Goal: Navigation & Orientation: Find specific page/section

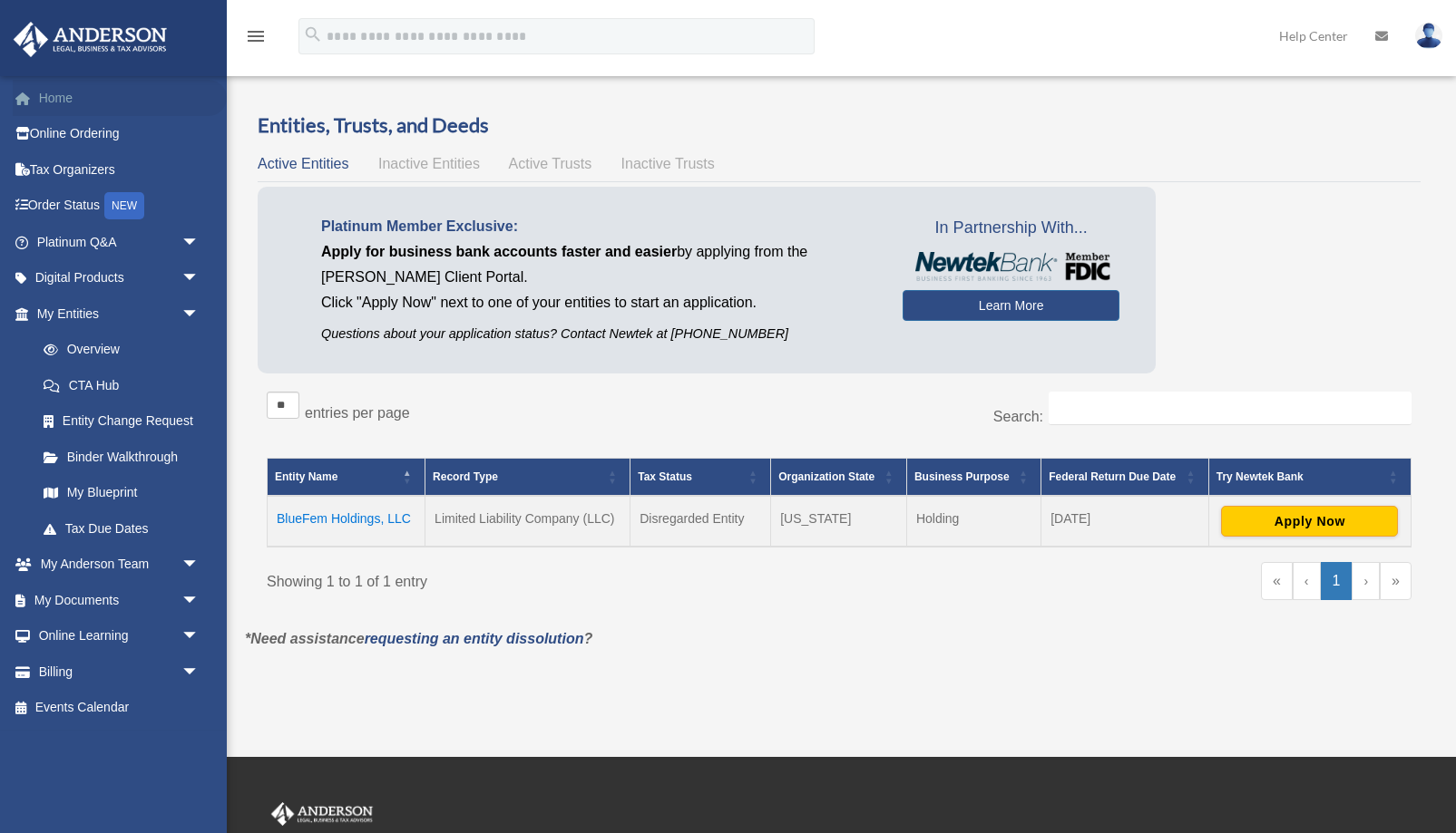
click at [37, 93] on link "Home" at bounding box center [120, 98] width 214 height 37
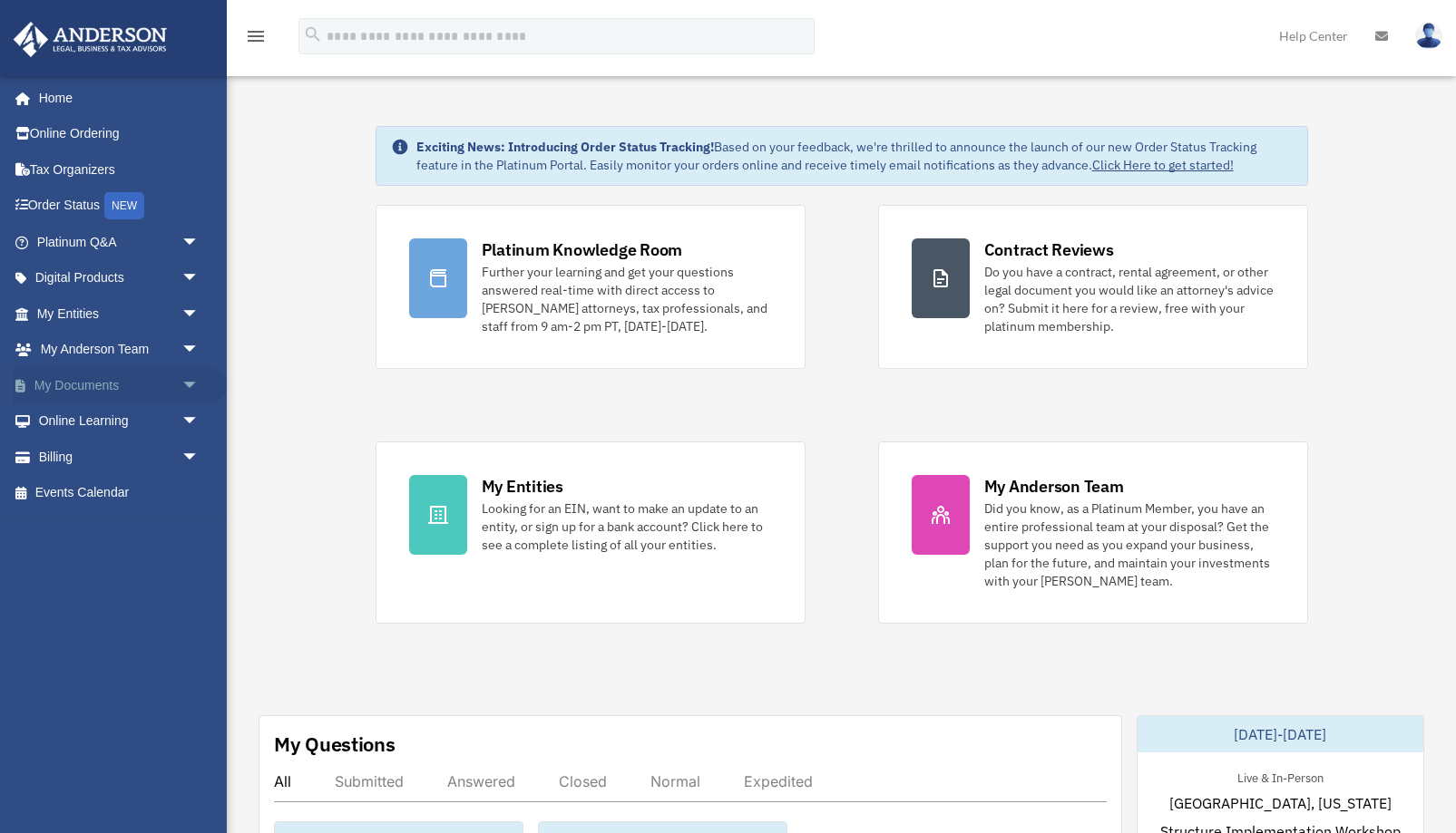
click at [62, 379] on link "My Documents arrow_drop_down" at bounding box center [120, 385] width 214 height 37
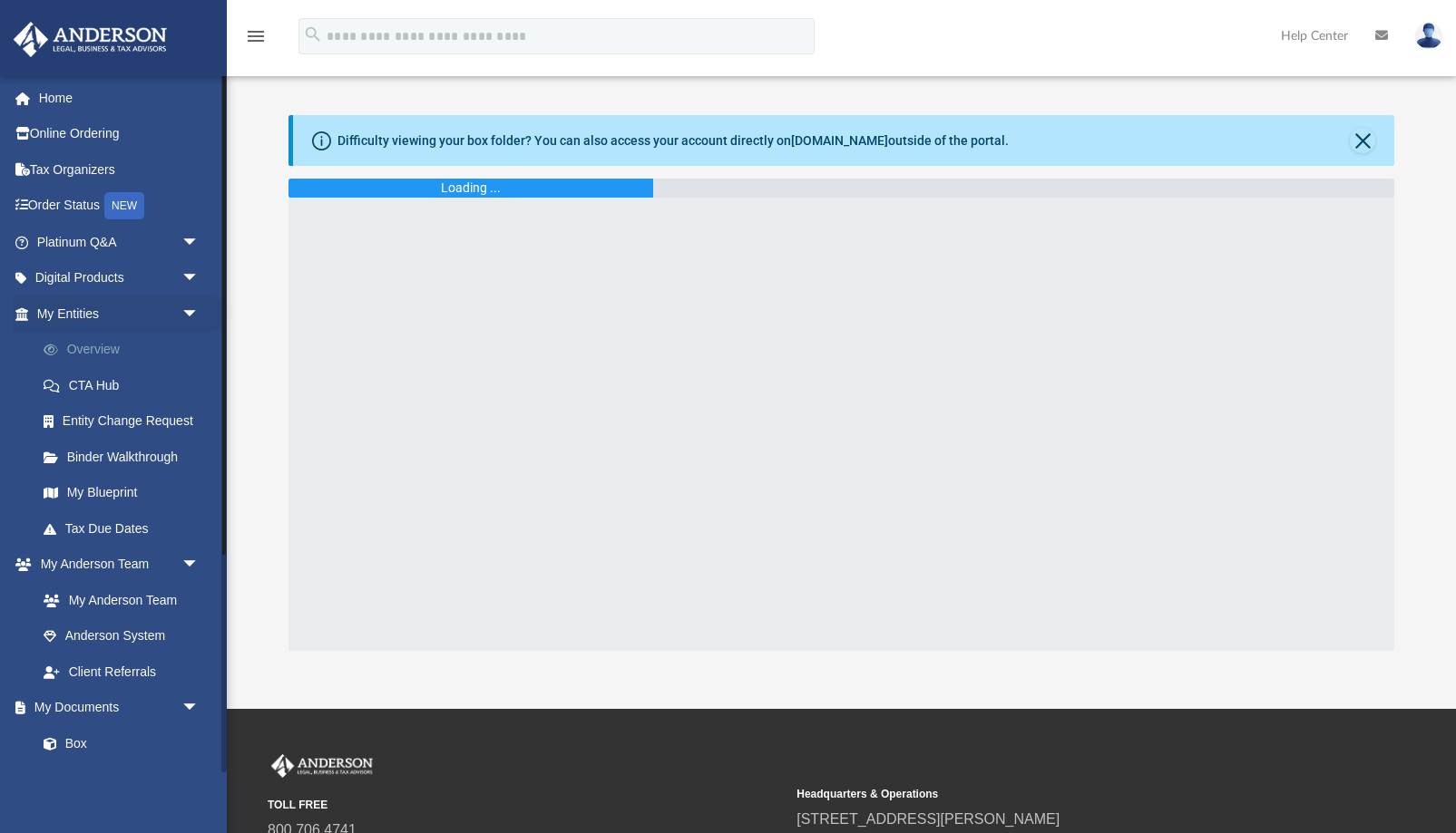
click at [99, 347] on link "Overview" at bounding box center [127, 350] width 202 height 37
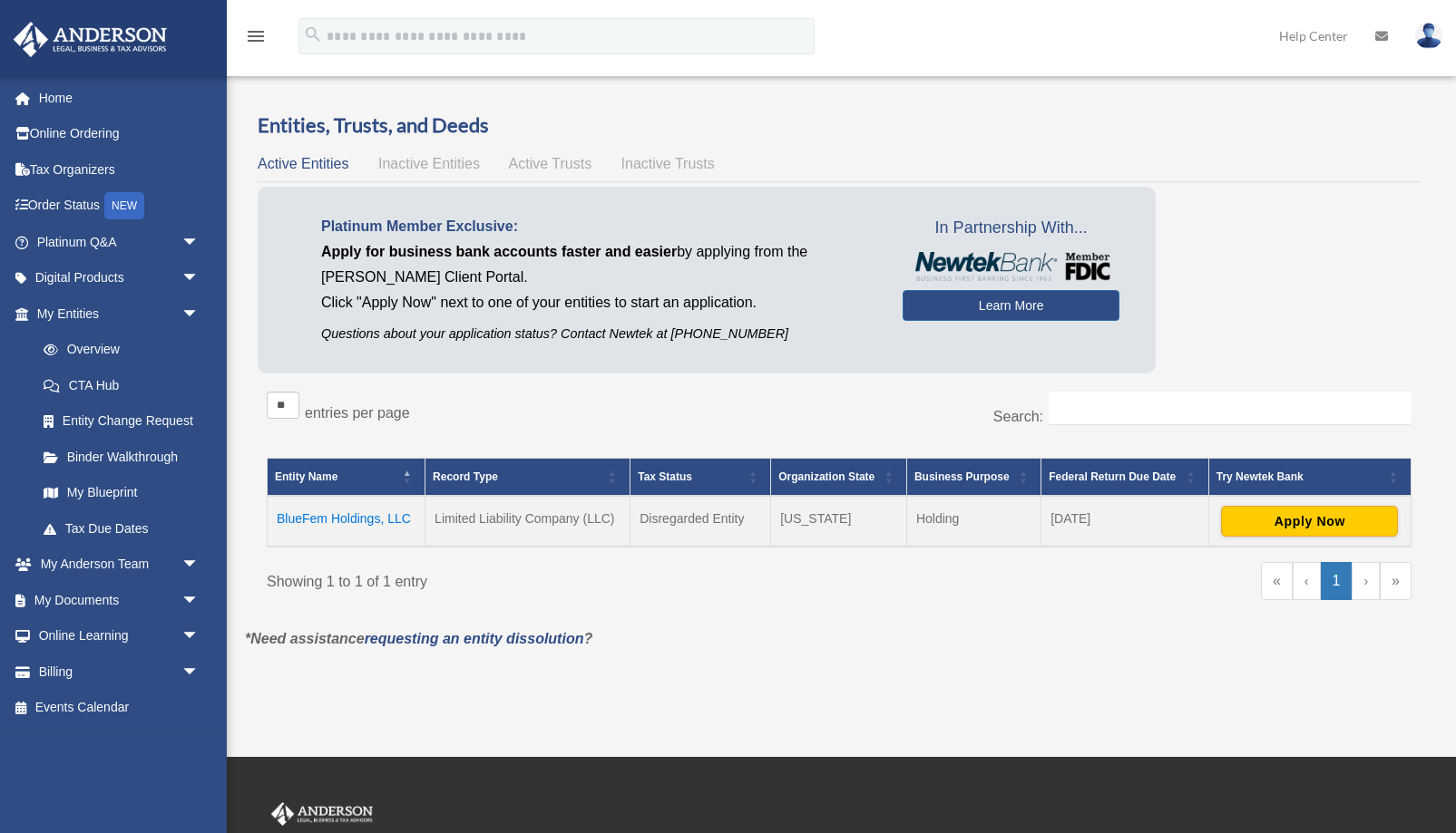
click at [358, 513] on td "BlueFem Holdings, LLC" at bounding box center [347, 521] width 158 height 50
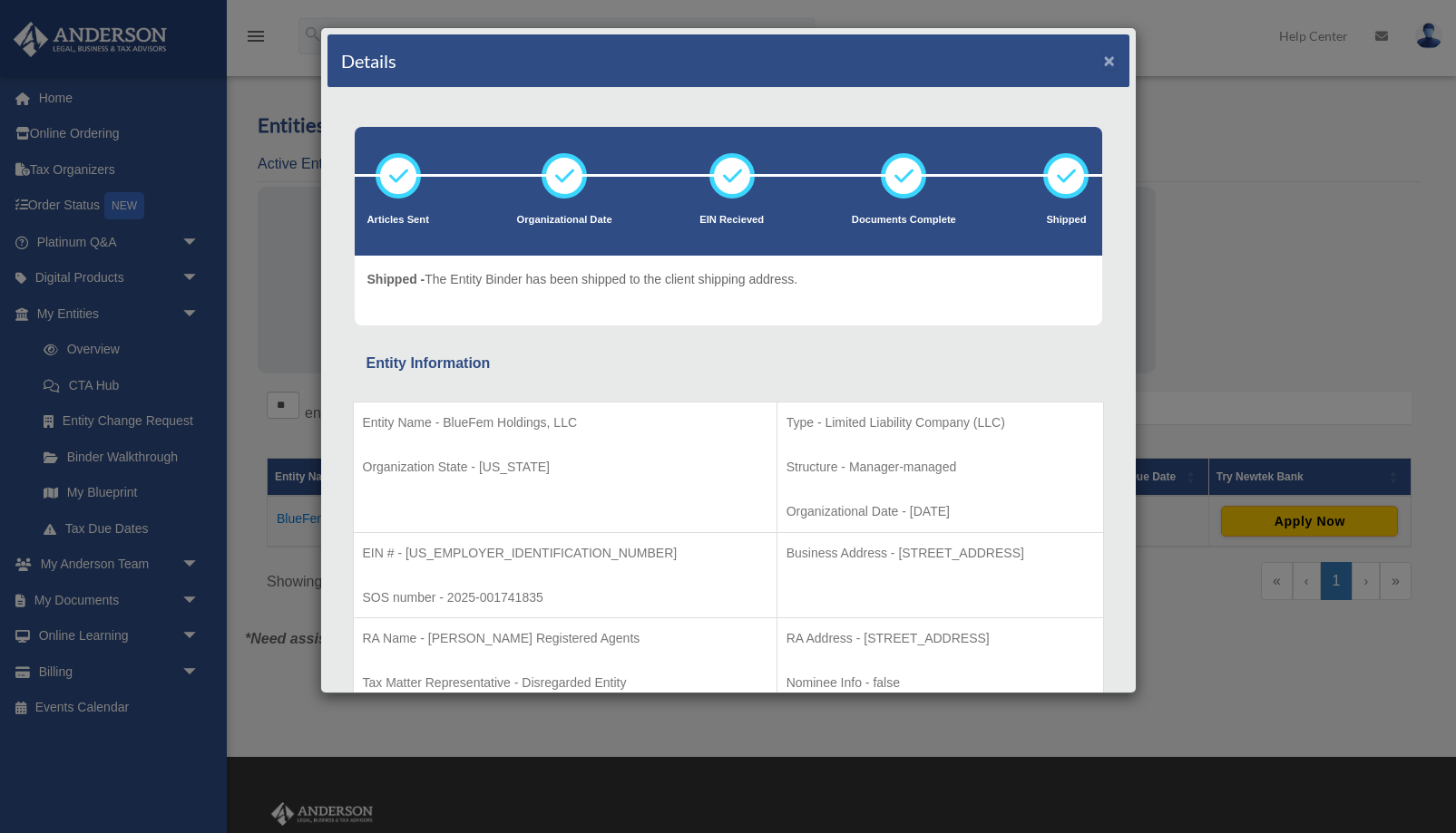
click at [1110, 60] on button "×" at bounding box center [1110, 59] width 12 height 19
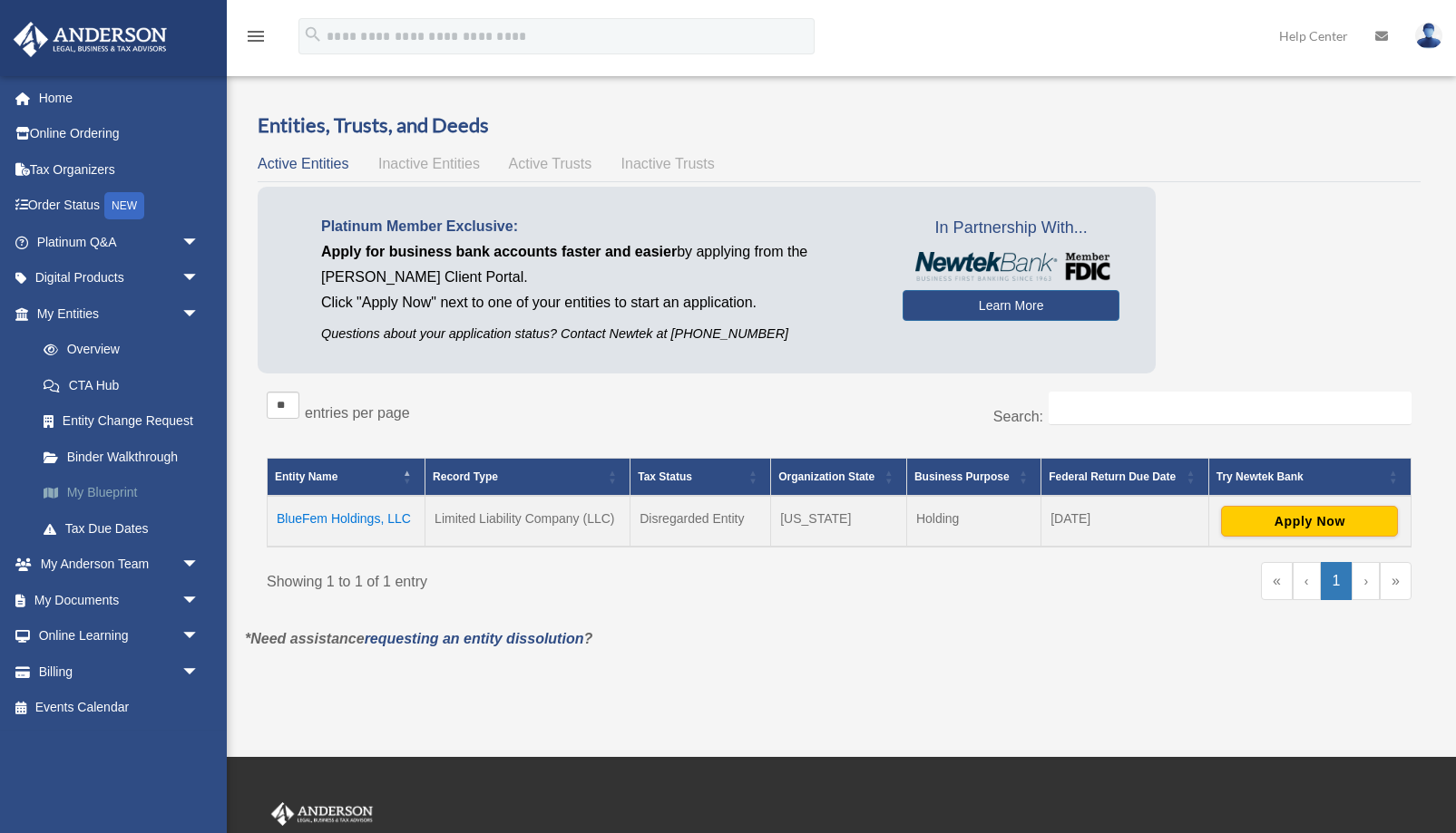
click at [92, 489] on link "My Blueprint" at bounding box center [127, 493] width 202 height 37
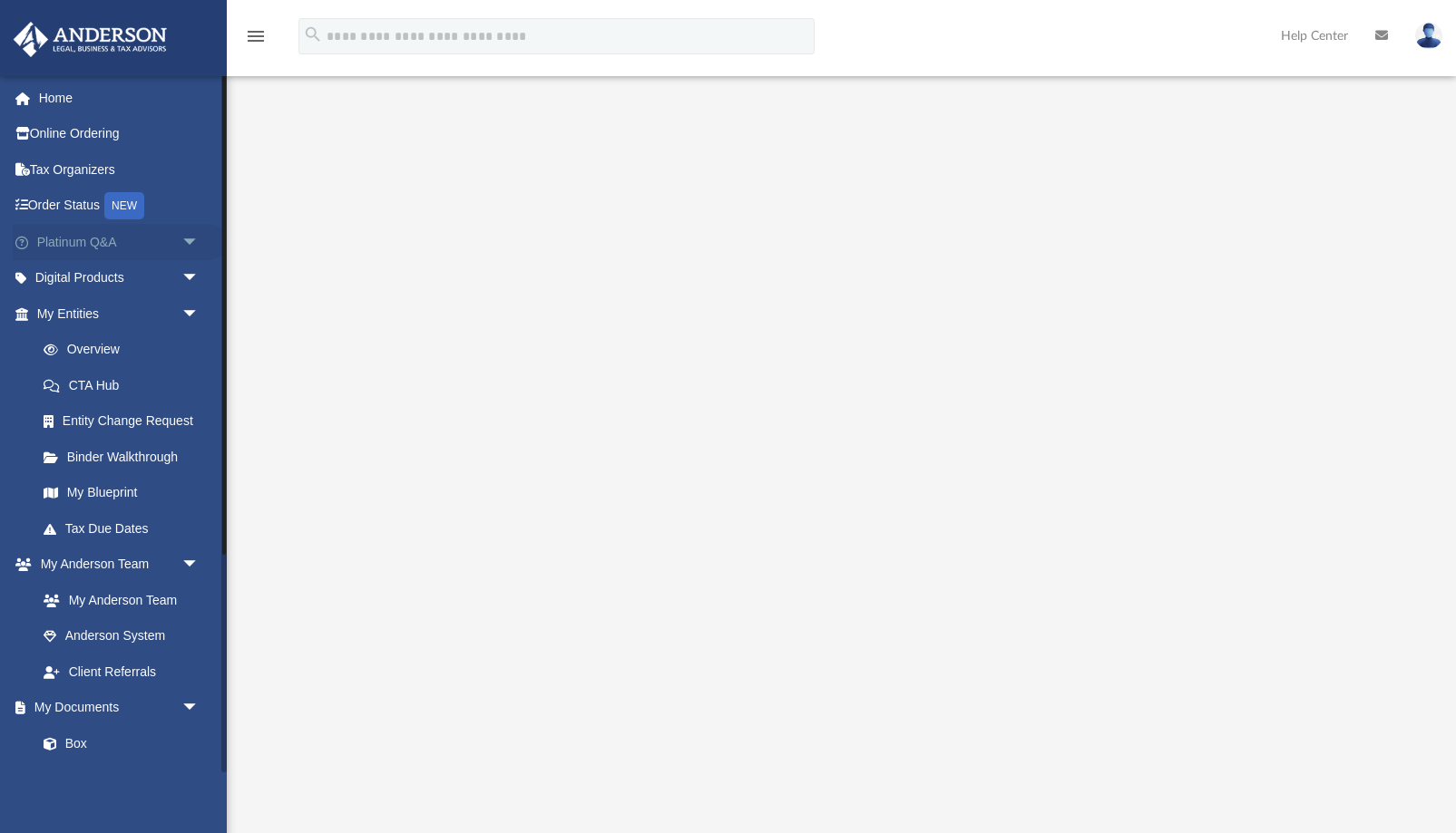
click at [49, 247] on link "Platinum Q&A arrow_drop_down" at bounding box center [120, 242] width 214 height 37
click at [62, 234] on link "Platinum Q&A arrow_drop_down" at bounding box center [120, 242] width 214 height 37
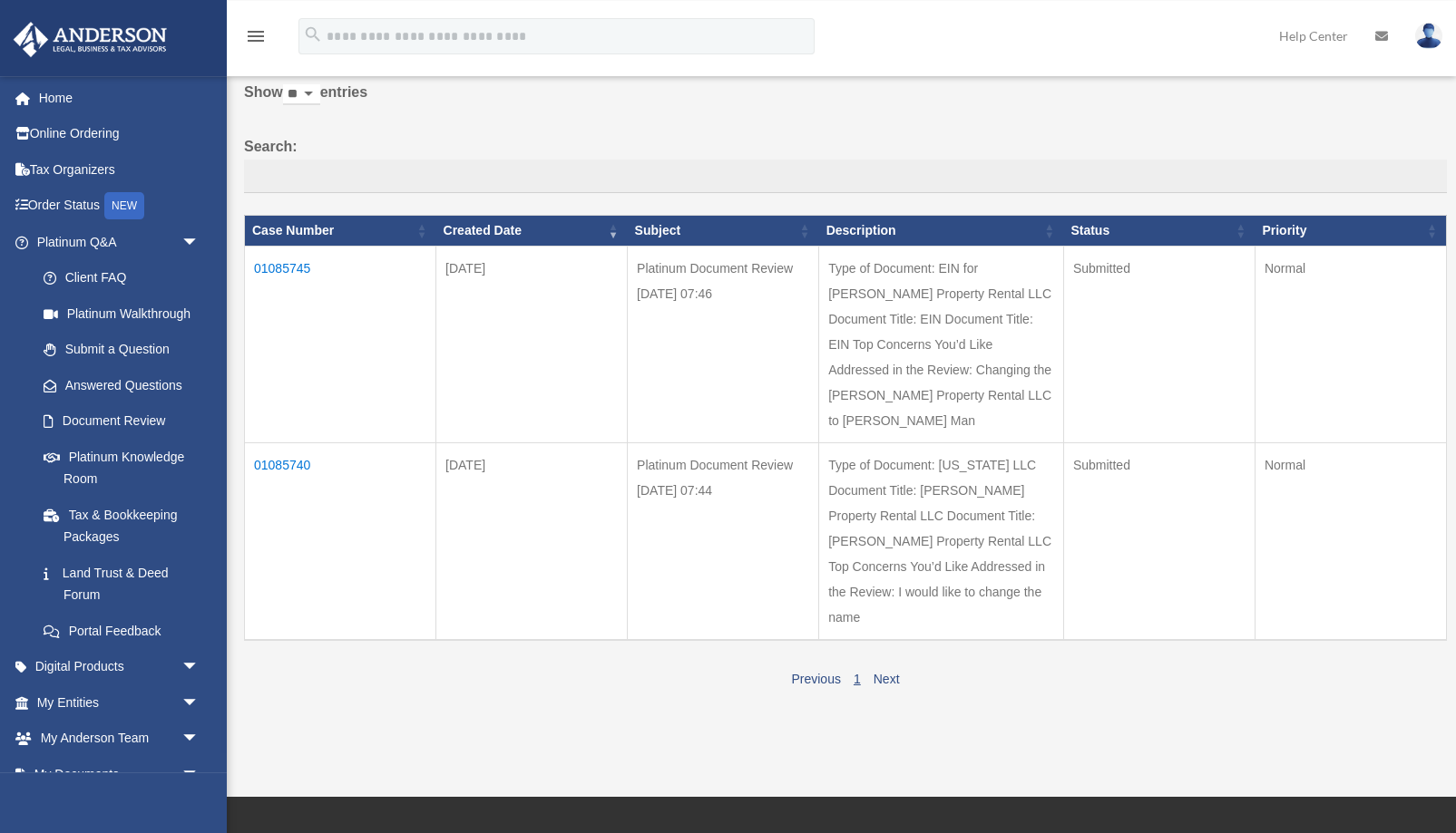
scroll to position [93, 0]
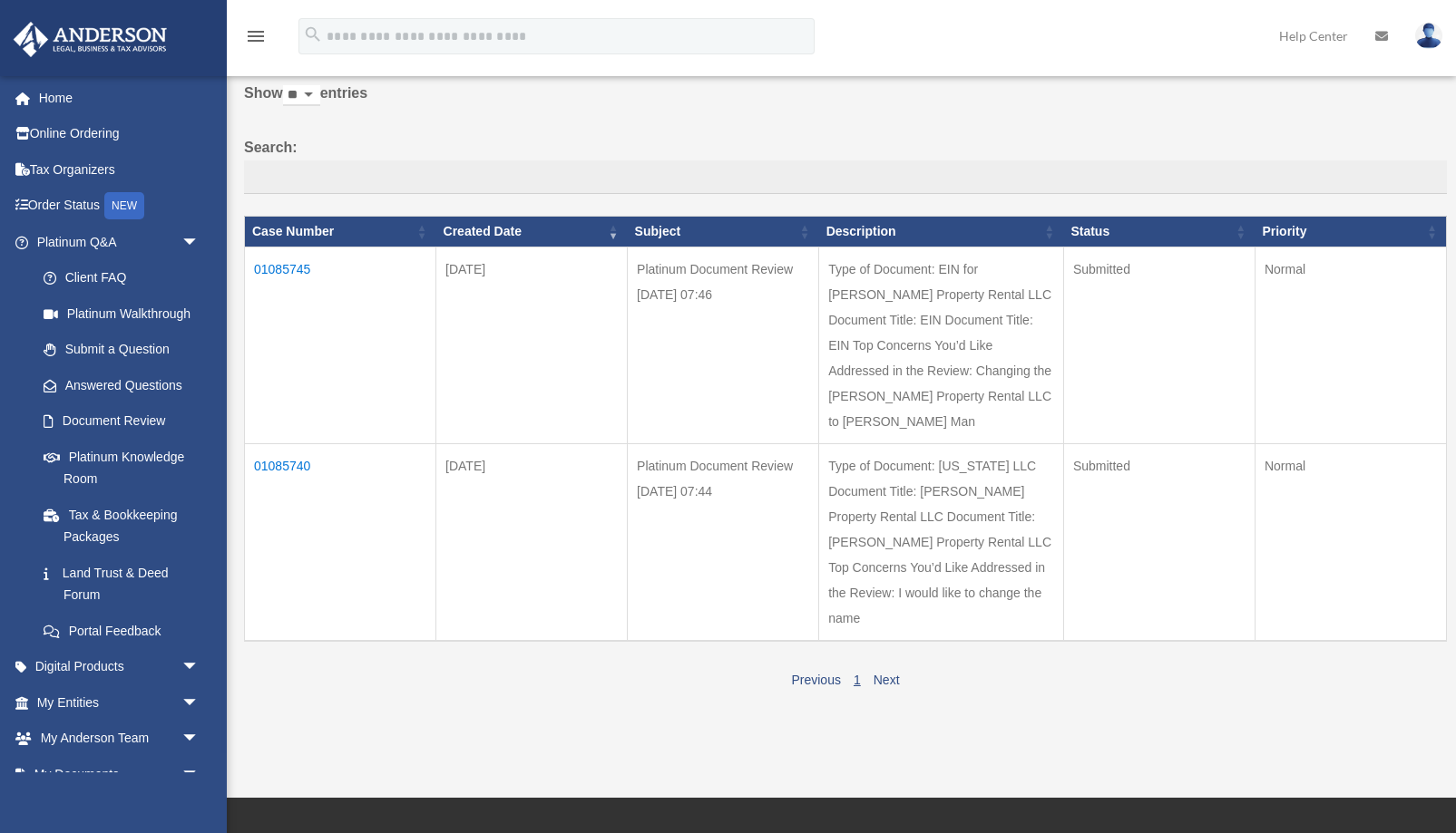
click at [295, 465] on td "01085740" at bounding box center [341, 542] width 192 height 198
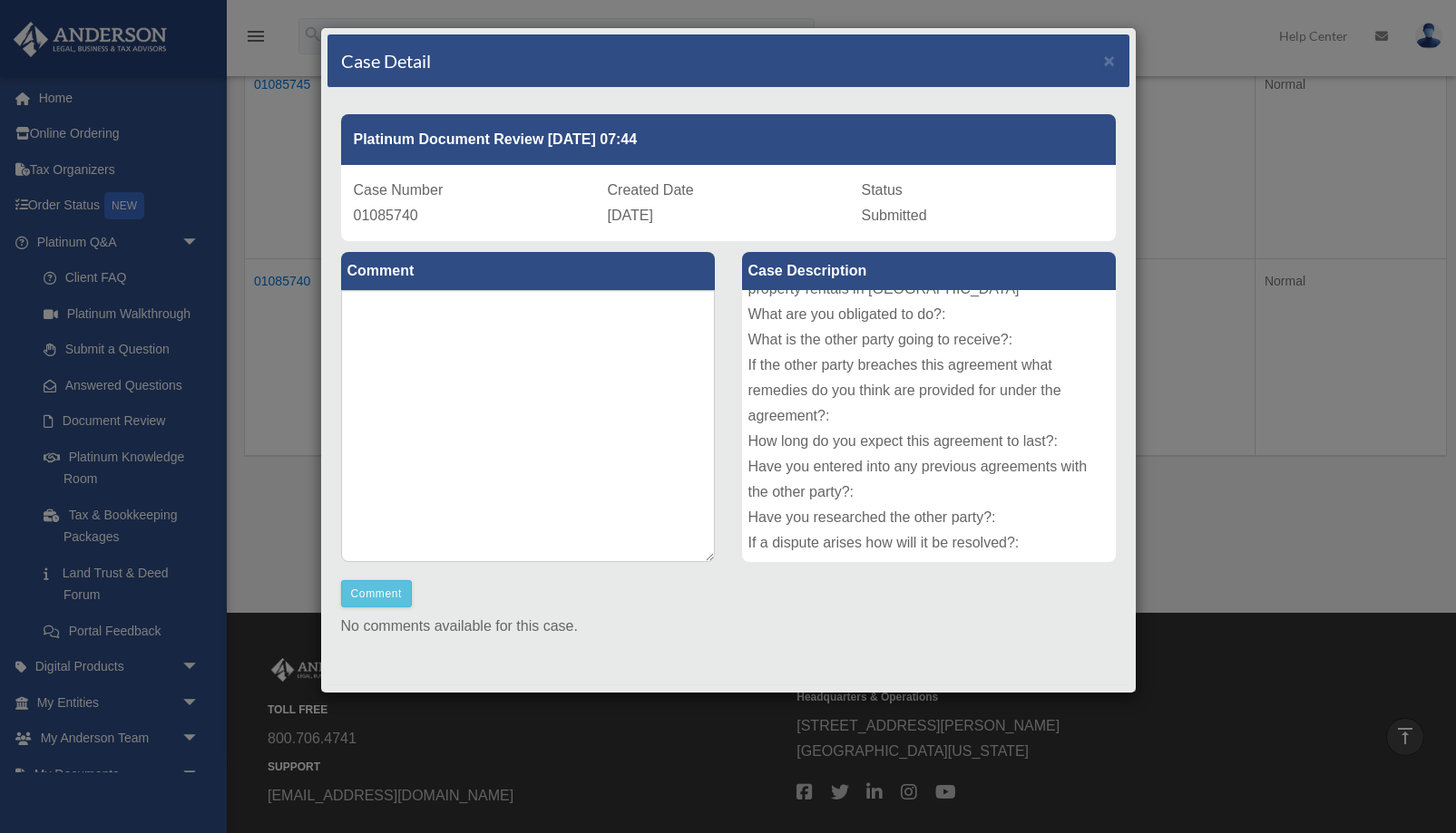
scroll to position [0, 0]
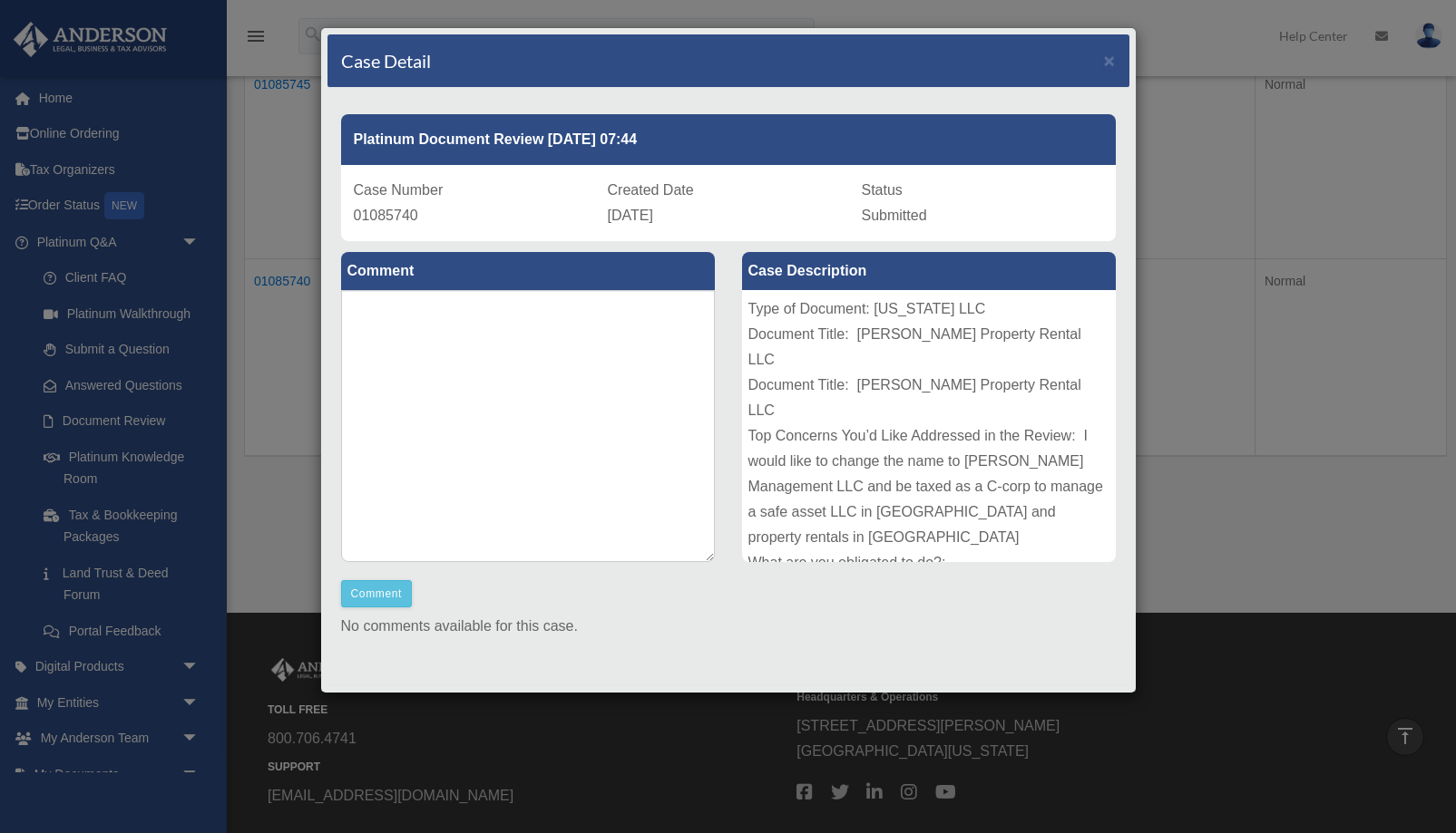
click at [1104, 55] on div "Case Detail ×" at bounding box center [728, 61] width 802 height 53
click at [1112, 55] on span "×" at bounding box center [1110, 59] width 12 height 21
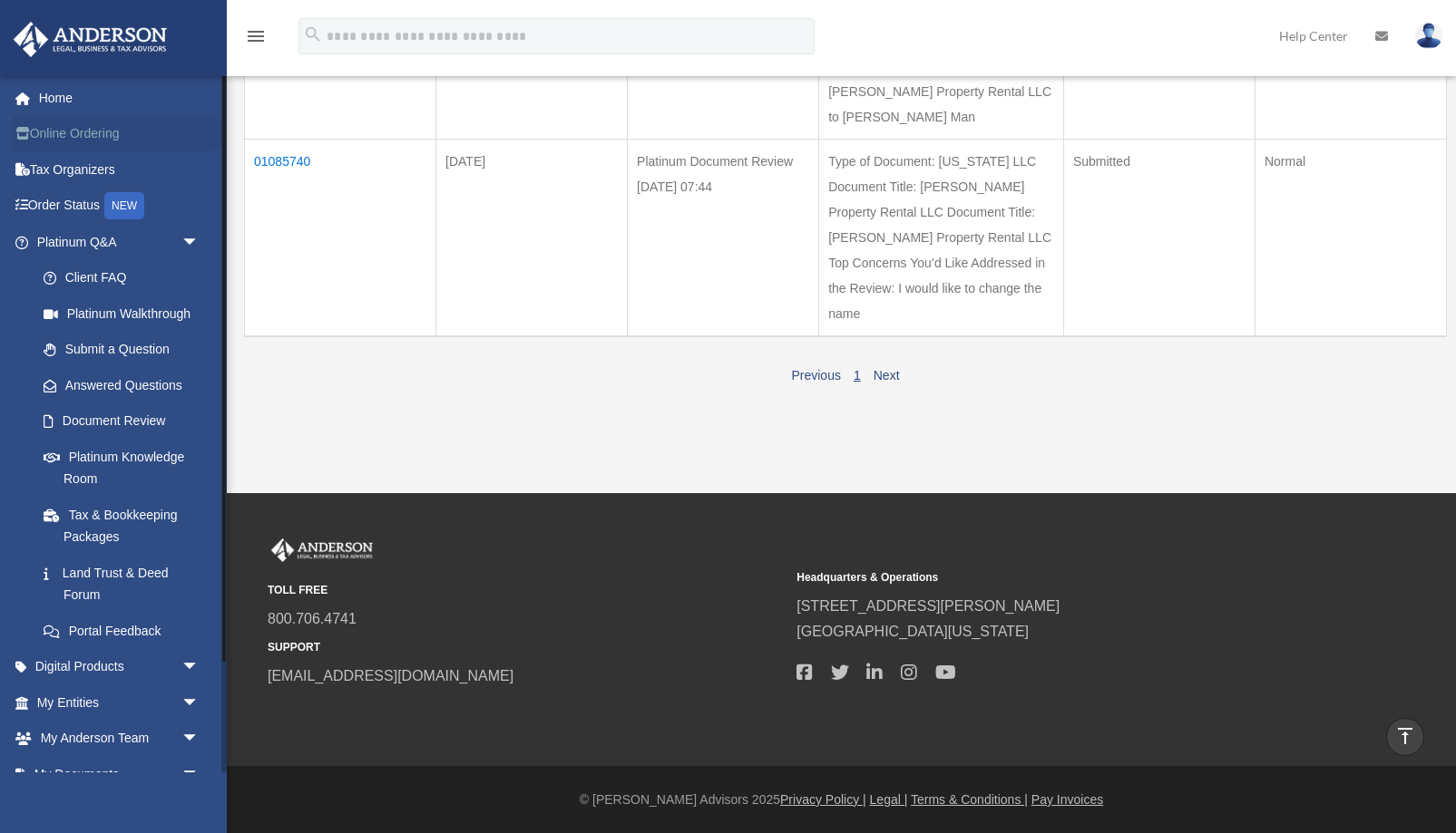
click at [98, 132] on link "Online Ordering" at bounding box center [120, 133] width 214 height 37
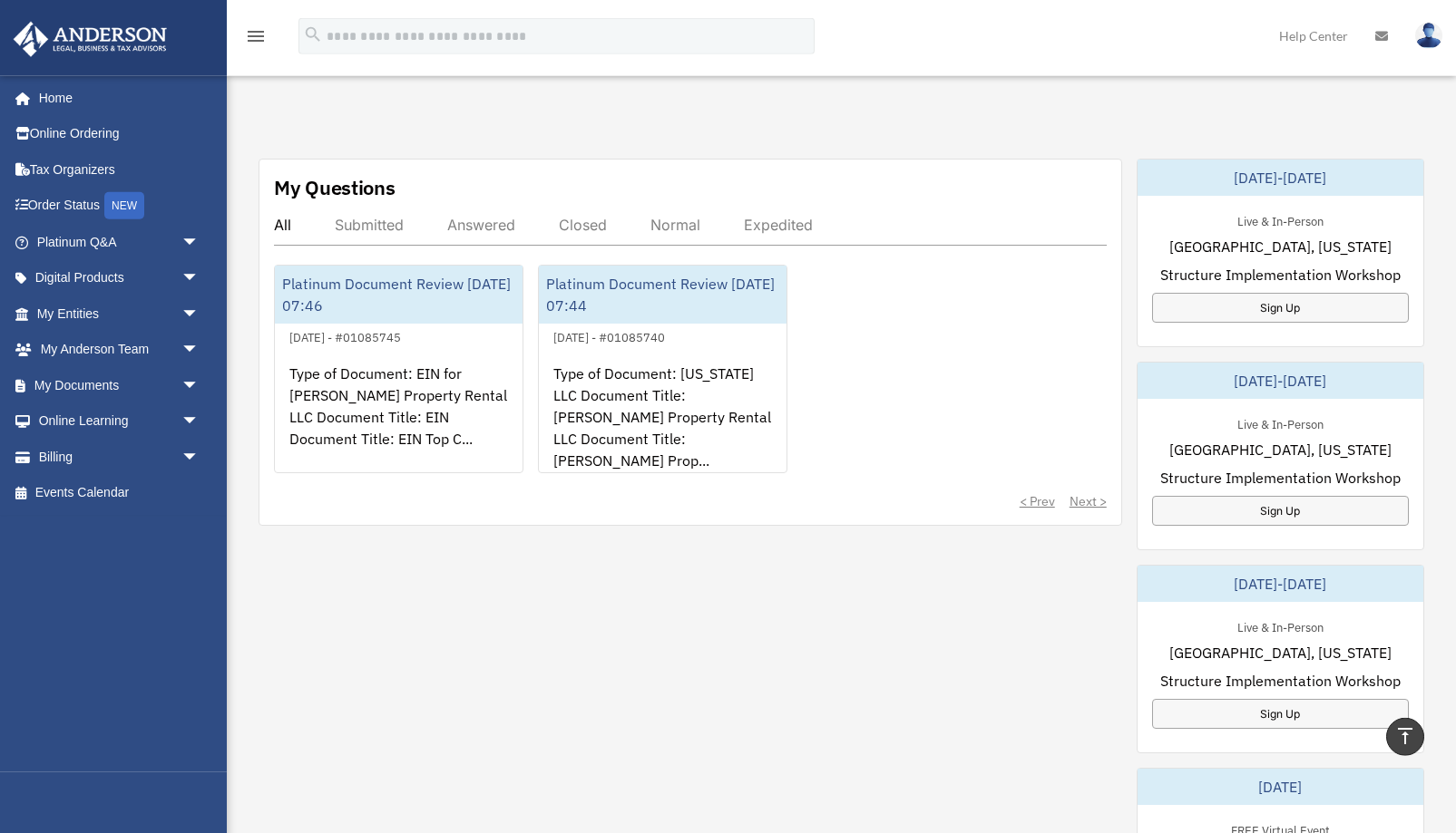
scroll to position [462, 0]
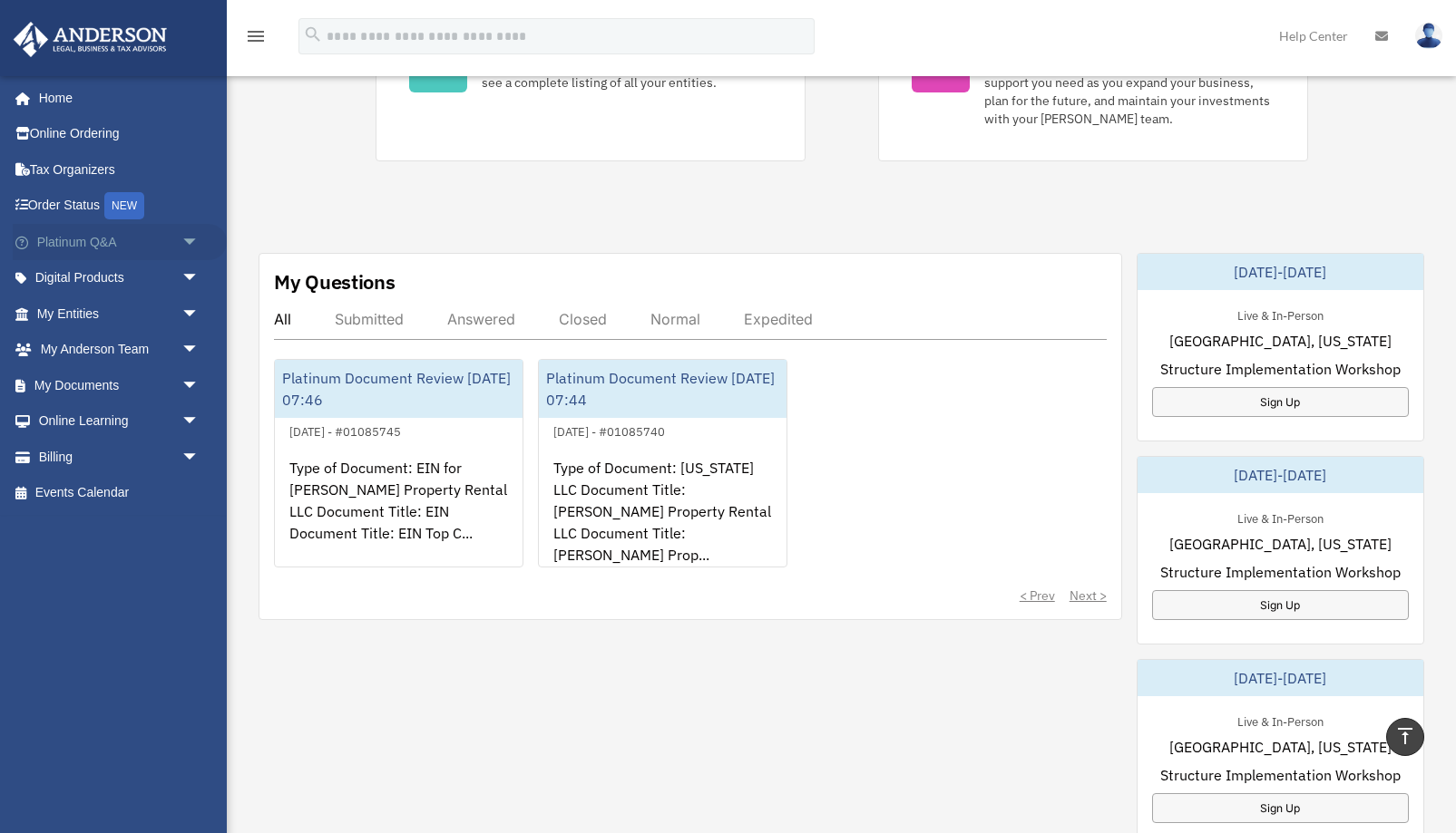
click at [83, 245] on link "Platinum Q&A arrow_drop_down" at bounding box center [120, 242] width 214 height 37
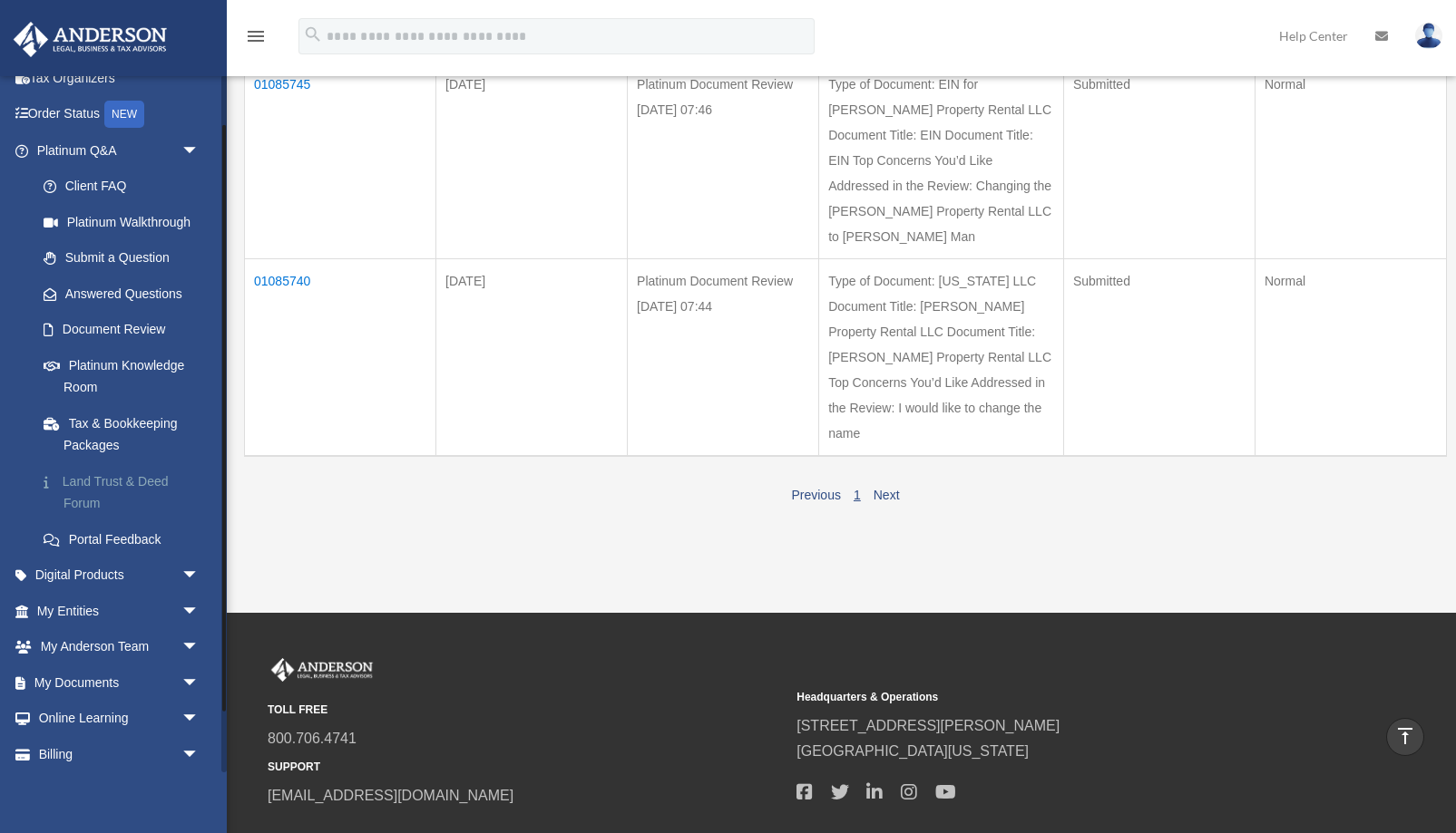
scroll to position [131, 0]
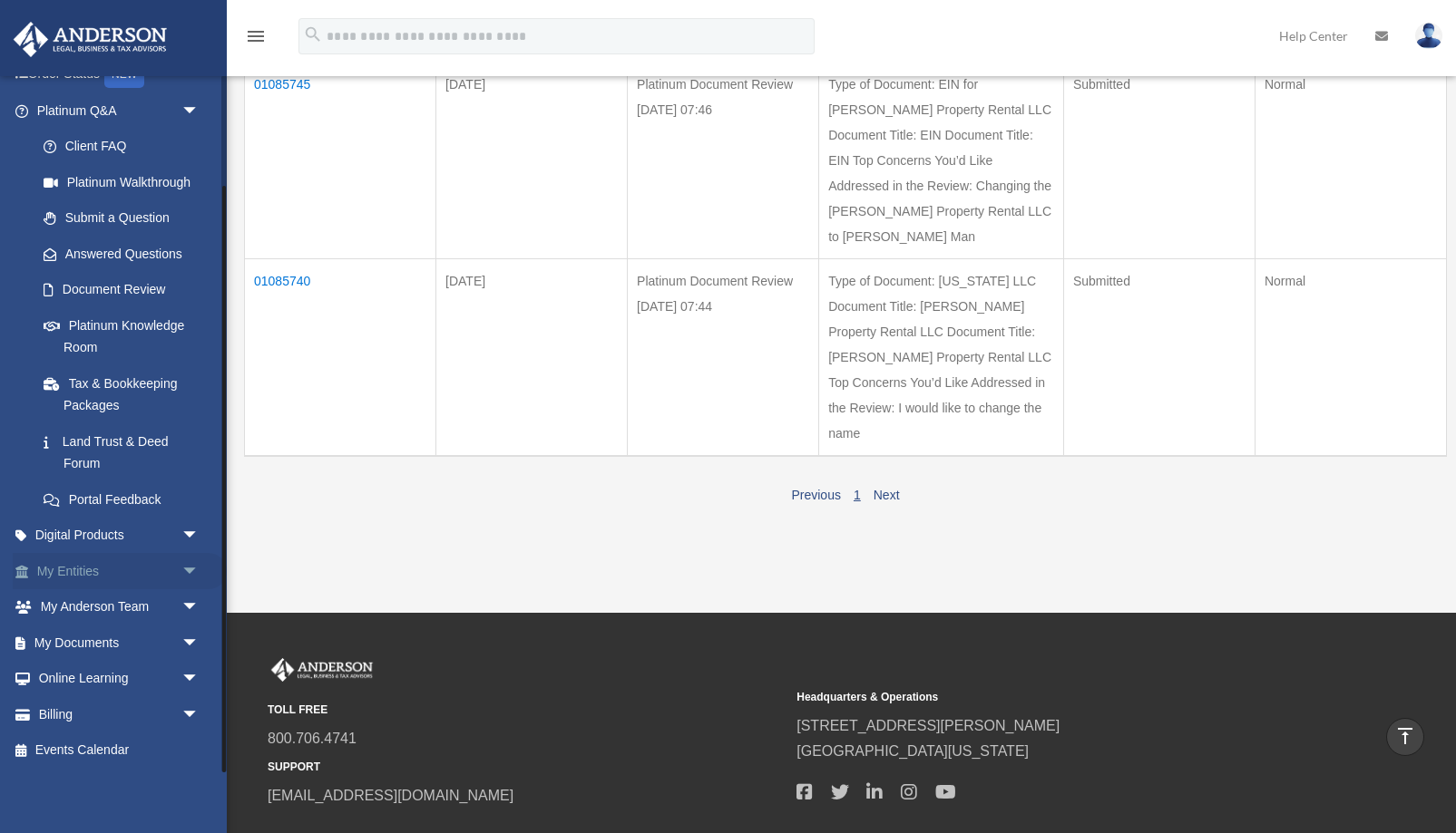
click at [88, 577] on link "My Entities arrow_drop_down" at bounding box center [120, 571] width 214 height 37
click at [75, 572] on link "My Entities arrow_drop_down" at bounding box center [120, 571] width 214 height 37
click at [102, 567] on link "My Entities arrow_drop_down" at bounding box center [120, 571] width 214 height 37
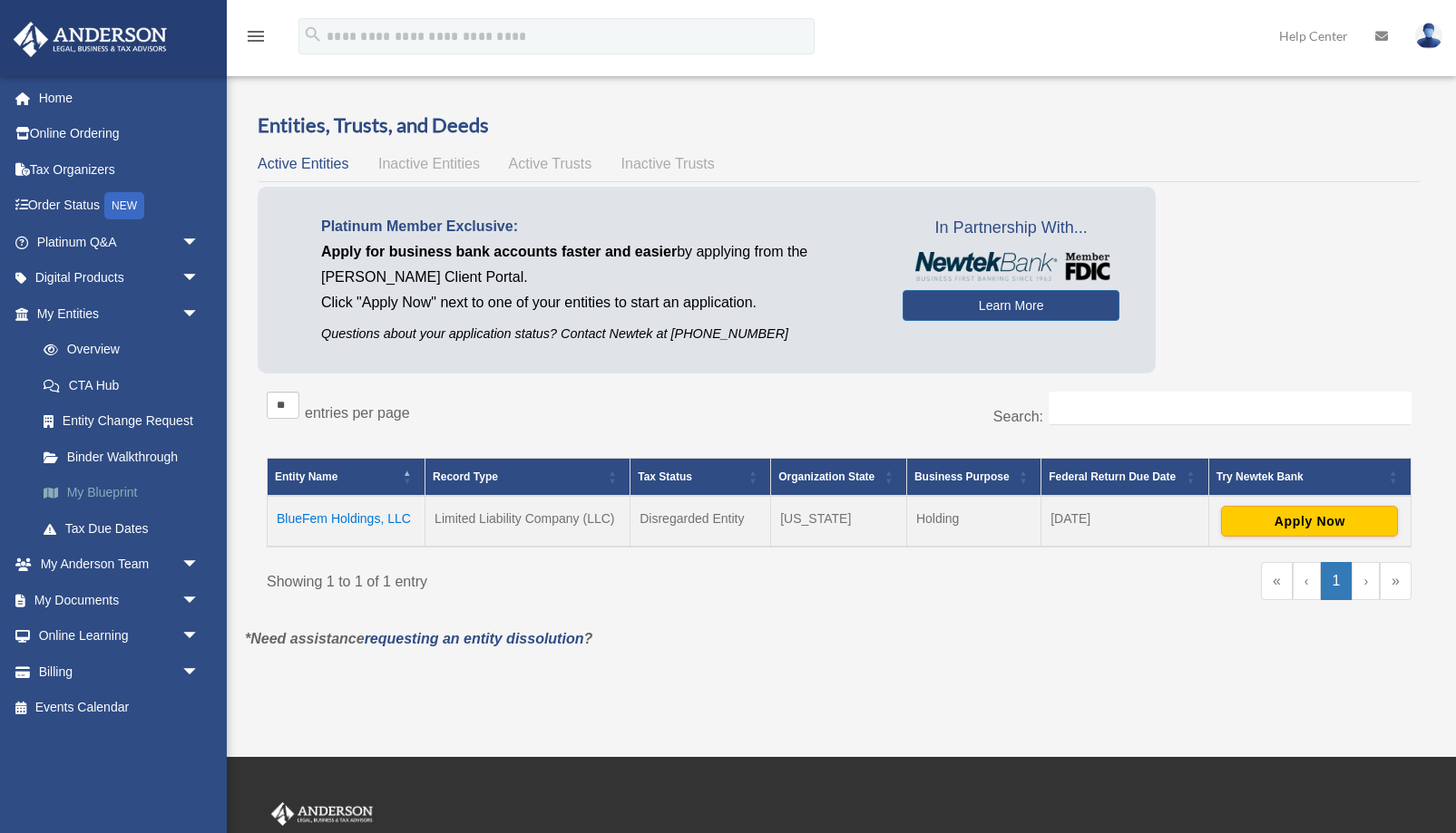
click at [83, 493] on link "My Blueprint" at bounding box center [127, 493] width 202 height 37
